Goal: Task Accomplishment & Management: Use online tool/utility

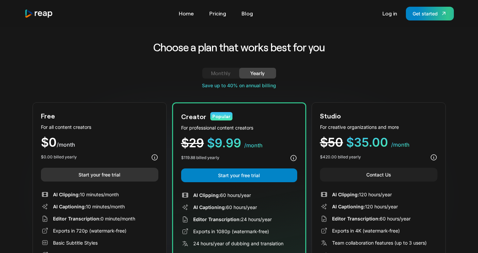
click at [104, 174] on link "Start your free trial" at bounding box center [99, 175] width 117 height 14
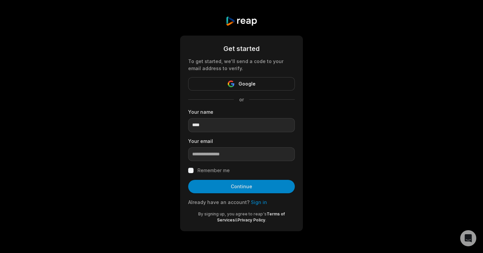
type input "****"
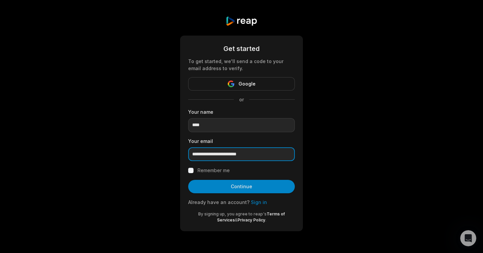
type input "**********"
click at [218, 171] on label "Remember me" at bounding box center [213, 170] width 32 height 8
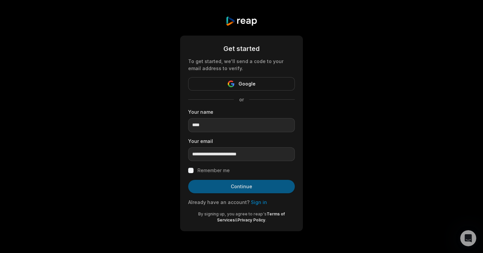
click at [229, 189] on button "Continue" at bounding box center [241, 186] width 107 height 13
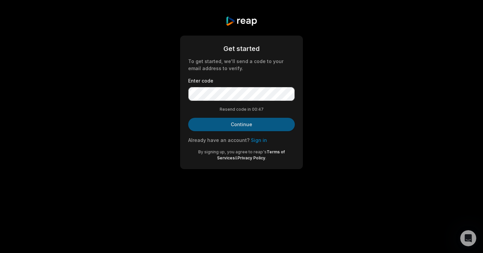
click at [231, 125] on button "Continue" at bounding box center [241, 124] width 107 height 13
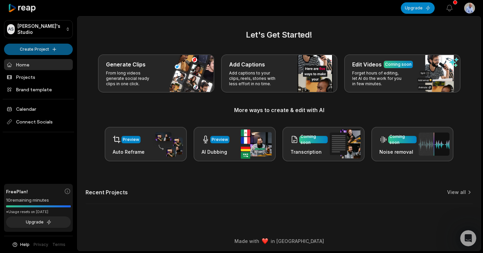
click at [31, 48] on html "AS Abhi's Studio Create Project Home Projects Brand template Calendar Connect S…" at bounding box center [241, 126] width 483 height 253
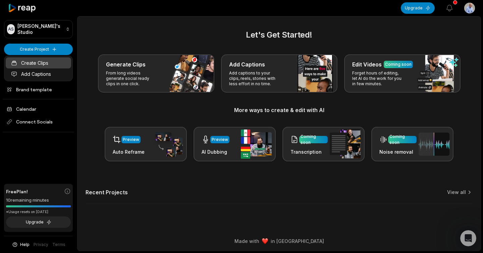
click at [40, 68] on link "Create Clips" at bounding box center [38, 62] width 65 height 11
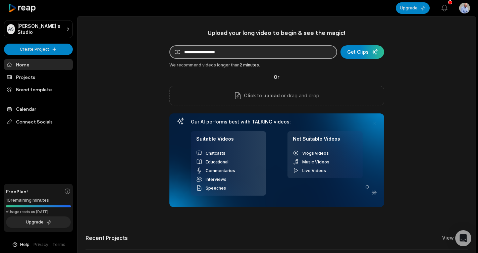
click at [184, 53] on input at bounding box center [253, 51] width 168 height 13
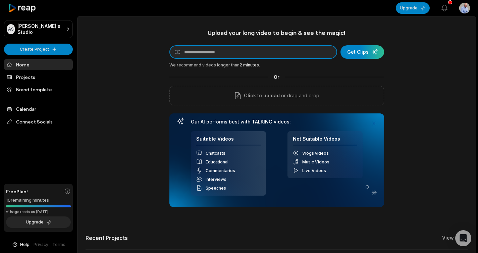
paste input "**********"
type input "**********"
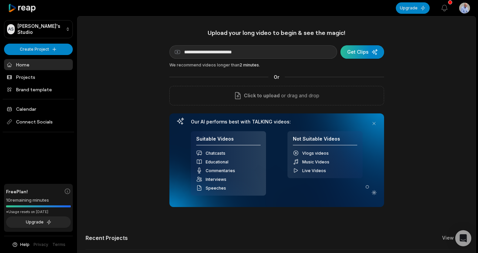
click at [359, 56] on div "submit" at bounding box center [362, 51] width 44 height 13
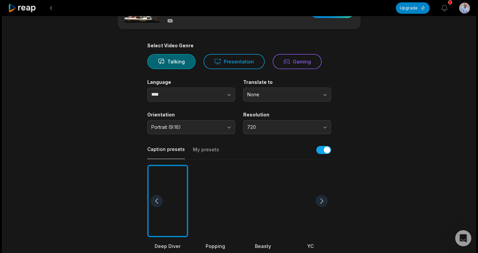
scroll to position [1, 0]
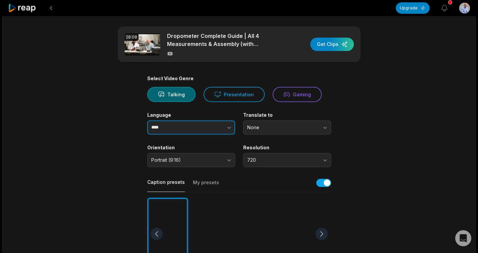
click at [211, 129] on button "button" at bounding box center [215, 127] width 38 height 14
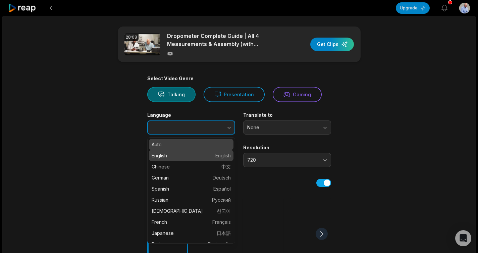
type input "*******"
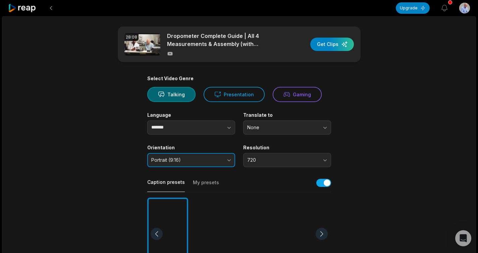
click at [203, 164] on button "Portrait (9:16)" at bounding box center [191, 160] width 88 height 14
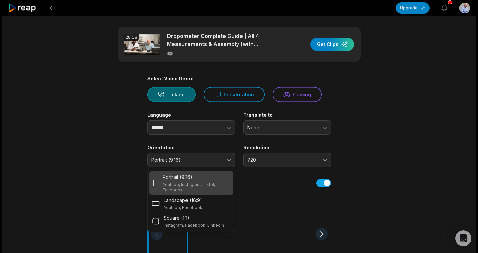
click at [200, 180] on div "Portrait (9:16)" at bounding box center [197, 176] width 68 height 7
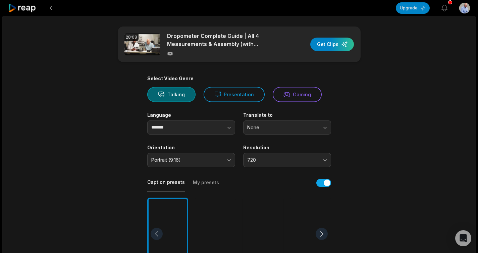
click at [272, 167] on div "Select Video Genre Talking Presentation Gaming Language ******* Translate to No…" at bounding box center [239, 256] width 184 height 362
click at [273, 162] on span "720" at bounding box center [282, 160] width 70 height 6
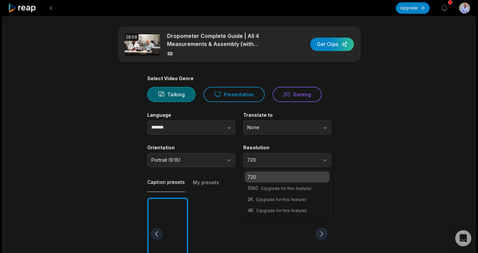
click at [411, 170] on div "28:08 Dropometer Complete Guide | All 4 Measurements & Assembly (with [PERSON_N…" at bounding box center [239, 249] width 474 height 468
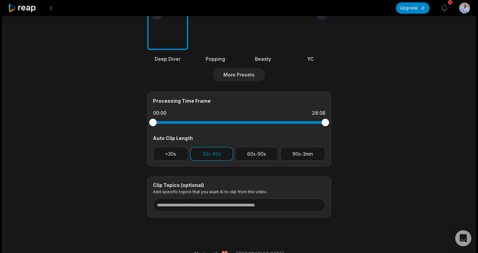
scroll to position [233, 0]
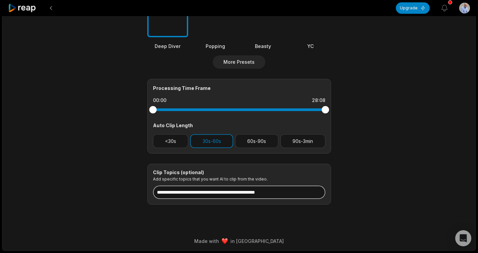
click at [308, 196] on input at bounding box center [239, 191] width 172 height 13
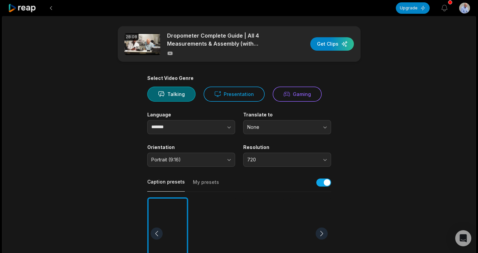
scroll to position [0, 0]
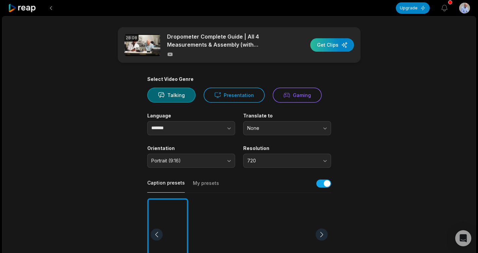
click at [333, 49] on div "button" at bounding box center [332, 44] width 44 height 13
click at [335, 47] on div "button" at bounding box center [332, 44] width 44 height 13
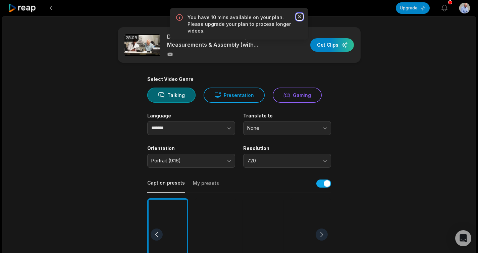
click at [299, 16] on icon "button" at bounding box center [298, 16] width 3 height 3
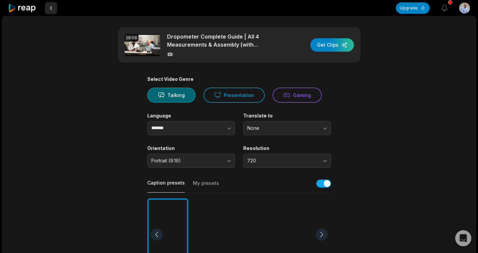
click at [51, 9] on button at bounding box center [51, 8] width 12 height 12
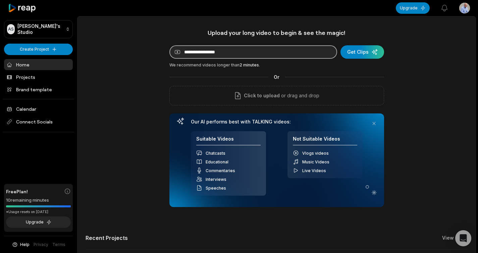
click at [199, 54] on input at bounding box center [253, 51] width 168 height 13
paste input "**********"
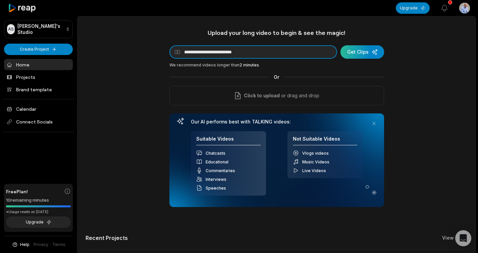
type input "**********"
click at [366, 53] on div "submit" at bounding box center [362, 51] width 44 height 13
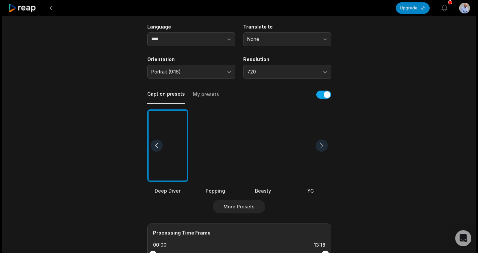
scroll to position [212, 0]
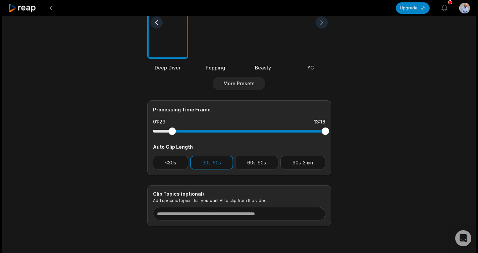
drag, startPoint x: 154, startPoint y: 133, endPoint x: 172, endPoint y: 134, distance: 18.2
click at [172, 134] on div at bounding box center [171, 130] width 7 height 7
drag, startPoint x: 326, startPoint y: 133, endPoint x: 308, endPoint y: 133, distance: 17.8
click at [308, 133] on div at bounding box center [307, 130] width 7 height 7
drag, startPoint x: 171, startPoint y: 133, endPoint x: 179, endPoint y: 134, distance: 7.8
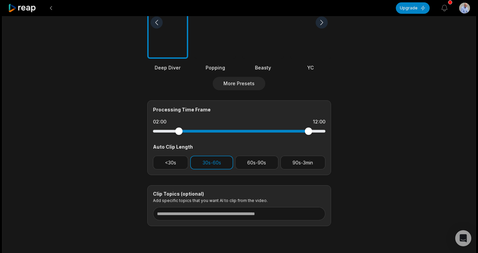
click at [179, 134] on div at bounding box center [178, 130] width 7 height 7
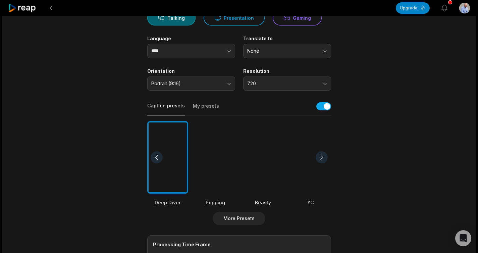
scroll to position [0, 0]
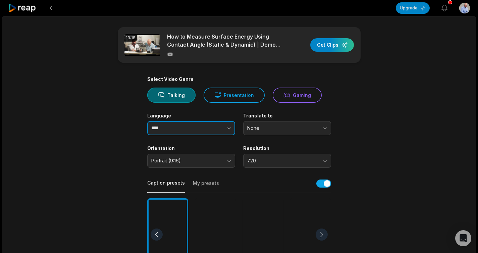
click at [199, 127] on button "button" at bounding box center [215, 128] width 38 height 14
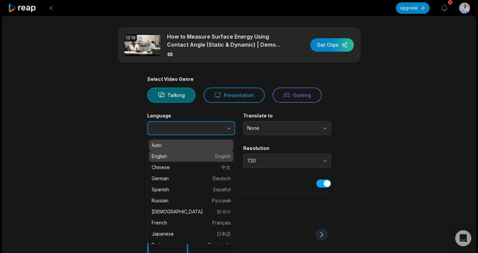
type input "*******"
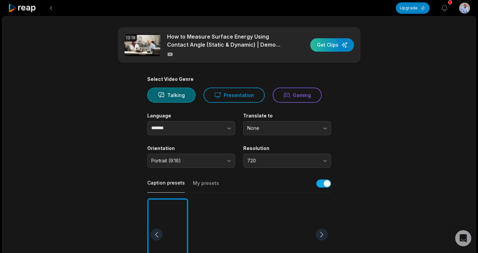
click at [339, 47] on div "button" at bounding box center [332, 44] width 44 height 13
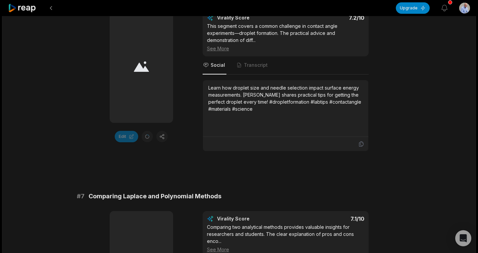
scroll to position [888, 0]
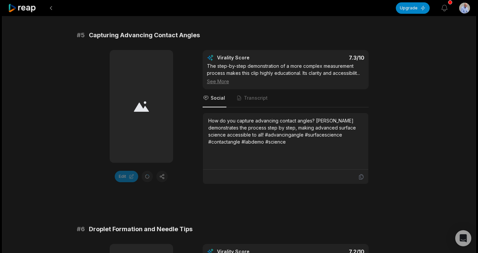
click at [157, 86] on div at bounding box center [141, 106] width 63 height 113
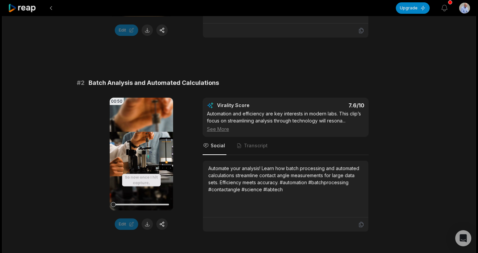
scroll to position [432, 0]
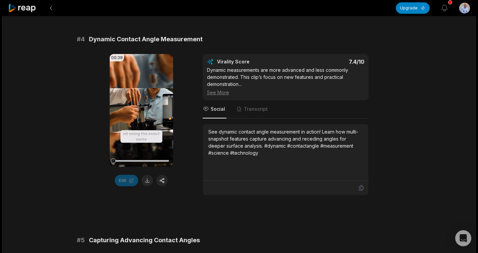
scroll to position [682, 0]
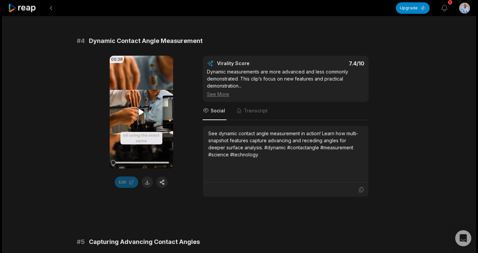
click at [134, 113] on video "Your browser does not support mp4 format." at bounding box center [141, 112] width 63 height 113
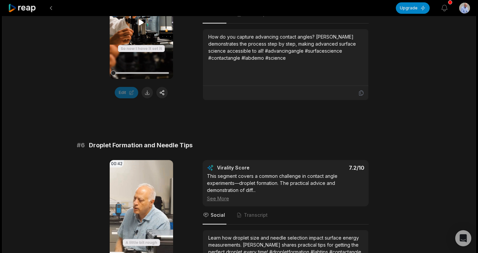
scroll to position [879, 0]
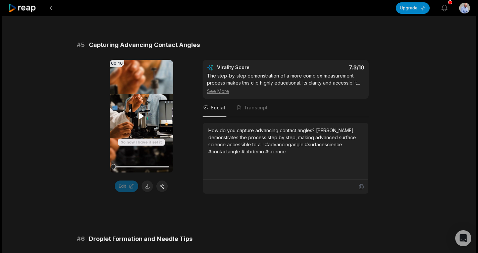
click at [143, 113] on icon at bounding box center [141, 116] width 8 height 8
click at [121, 167] on div at bounding box center [141, 167] width 56 height 2
click at [141, 167] on div at bounding box center [141, 167] width 56 height 12
click at [154, 166] on div at bounding box center [141, 167] width 56 height 2
click at [162, 167] on div at bounding box center [141, 167] width 56 height 12
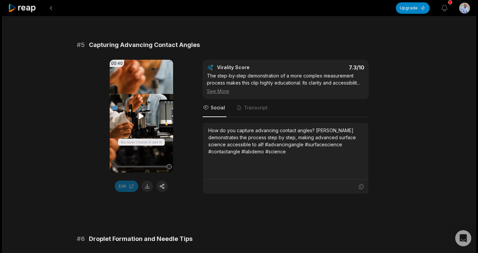
click at [146, 116] on video "Your browser does not support mp4 format." at bounding box center [141, 116] width 63 height 113
click at [142, 117] on icon at bounding box center [141, 116] width 8 height 8
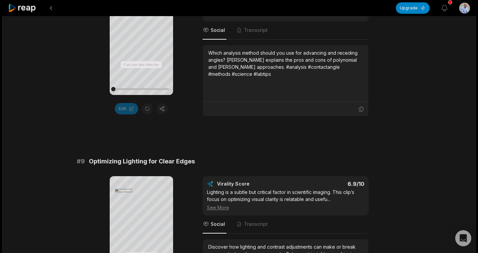
scroll to position [1553, 0]
